Goal: Communication & Community: Answer question/provide support

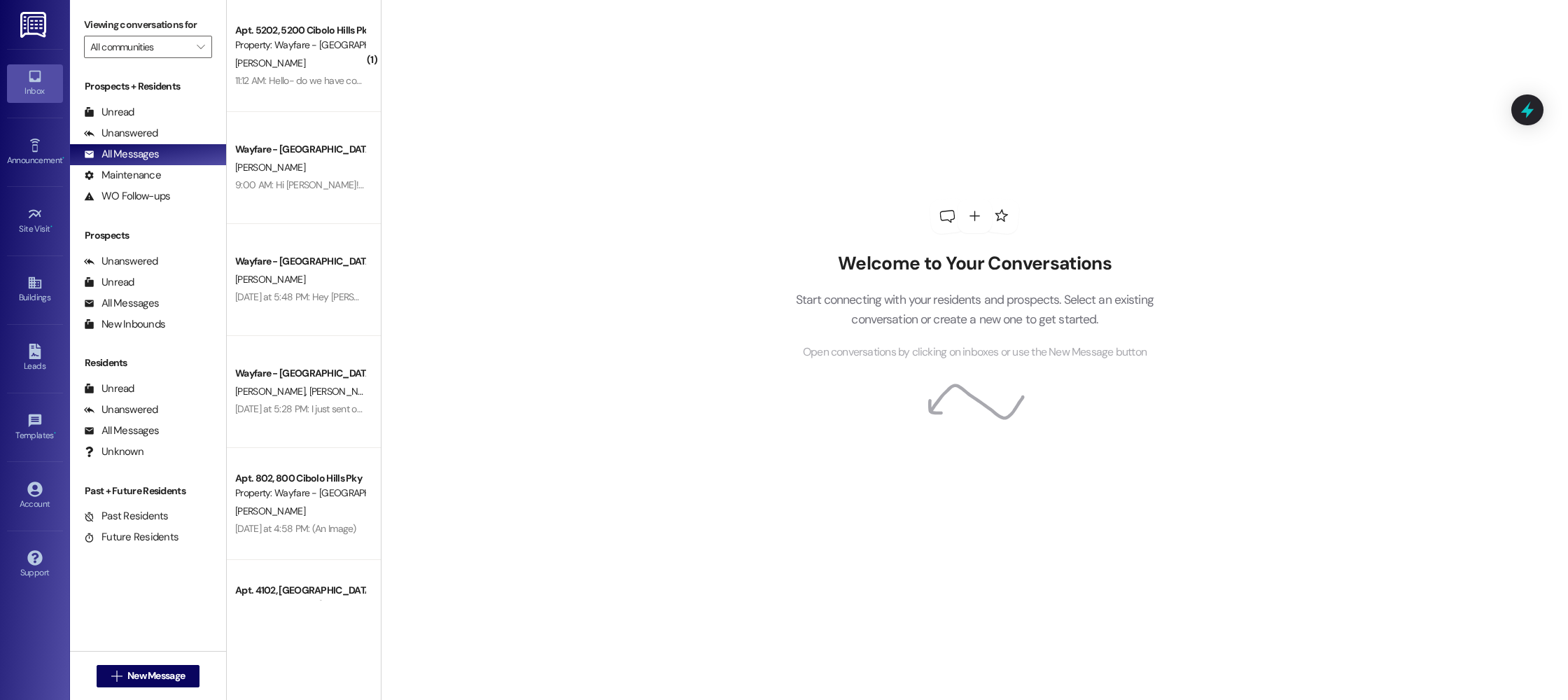
click at [340, 65] on div "[PERSON_NAME]" at bounding box center [299, 63] width 132 height 18
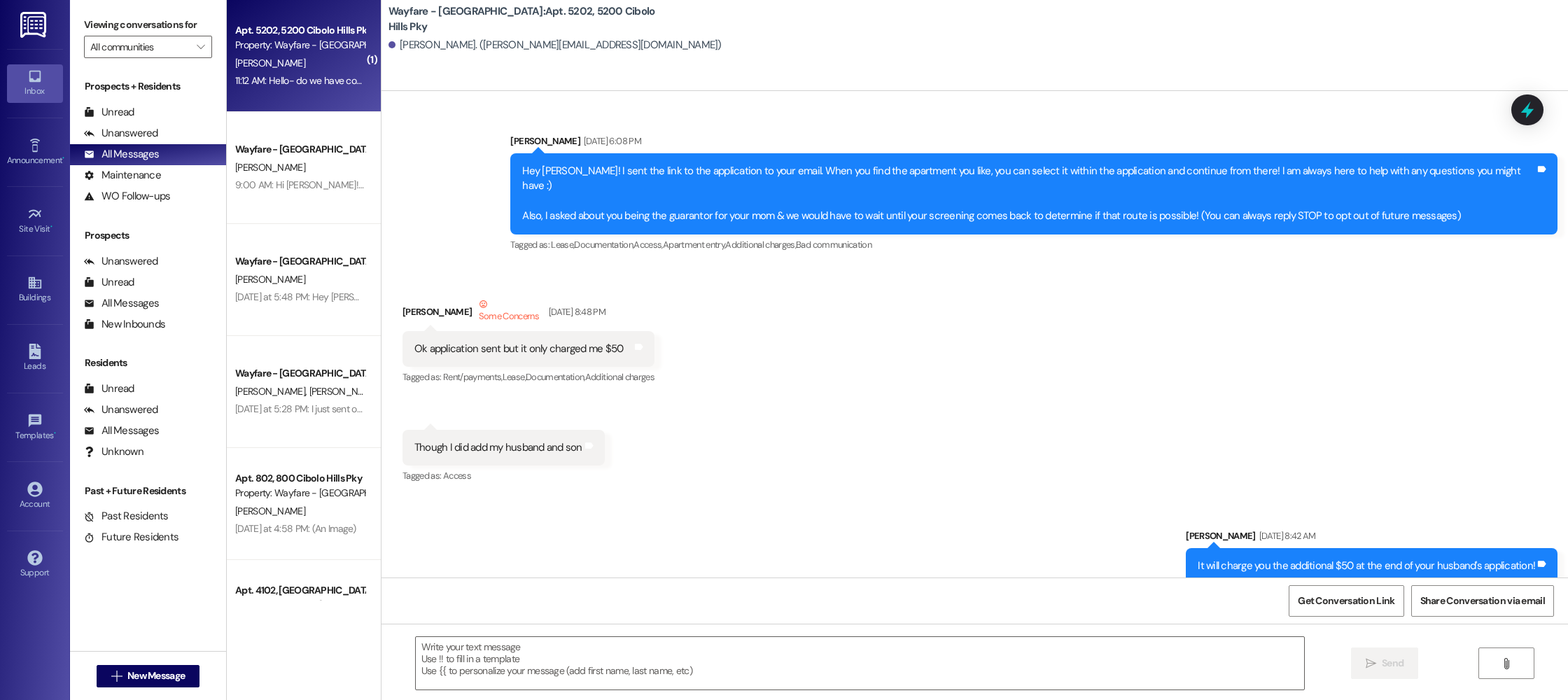
scroll to position [45270, 0]
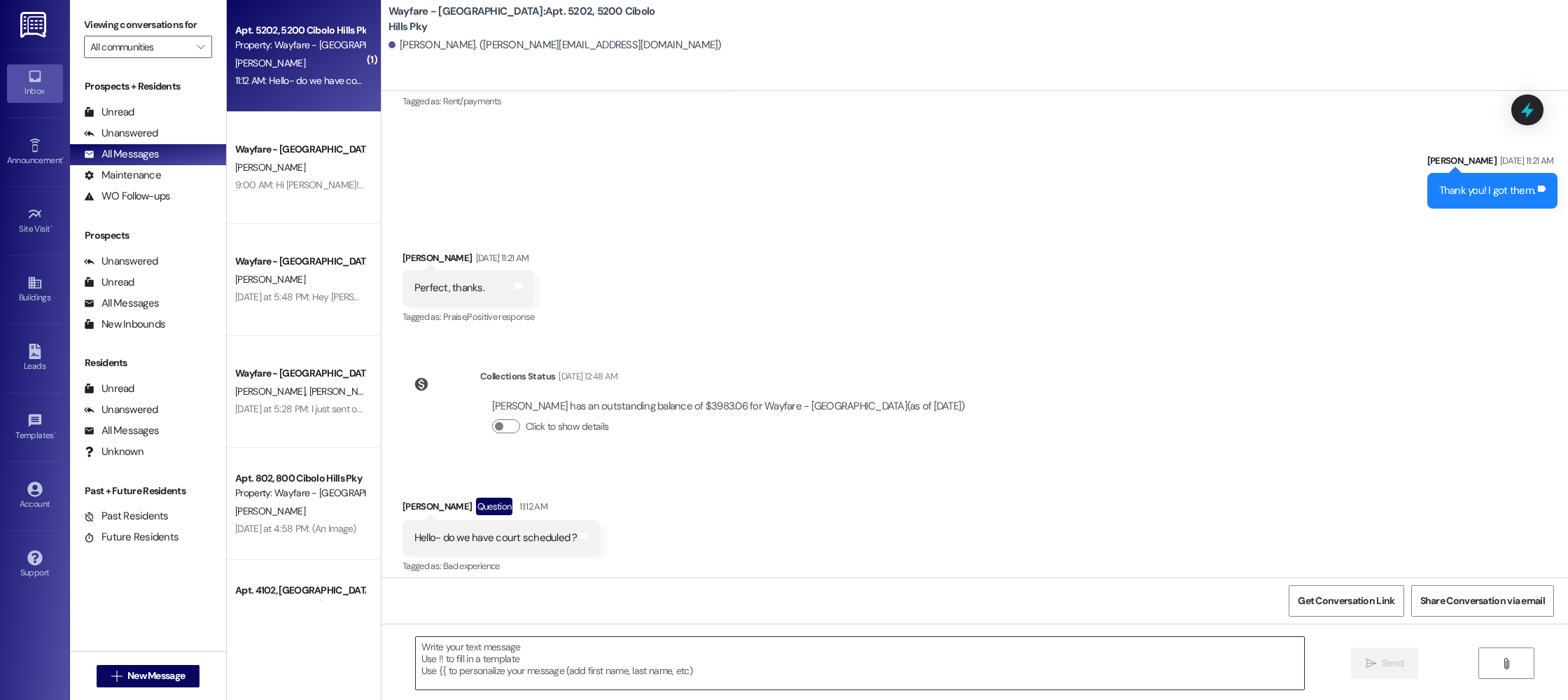
click at [706, 654] on textarea at bounding box center [860, 663] width 888 height 53
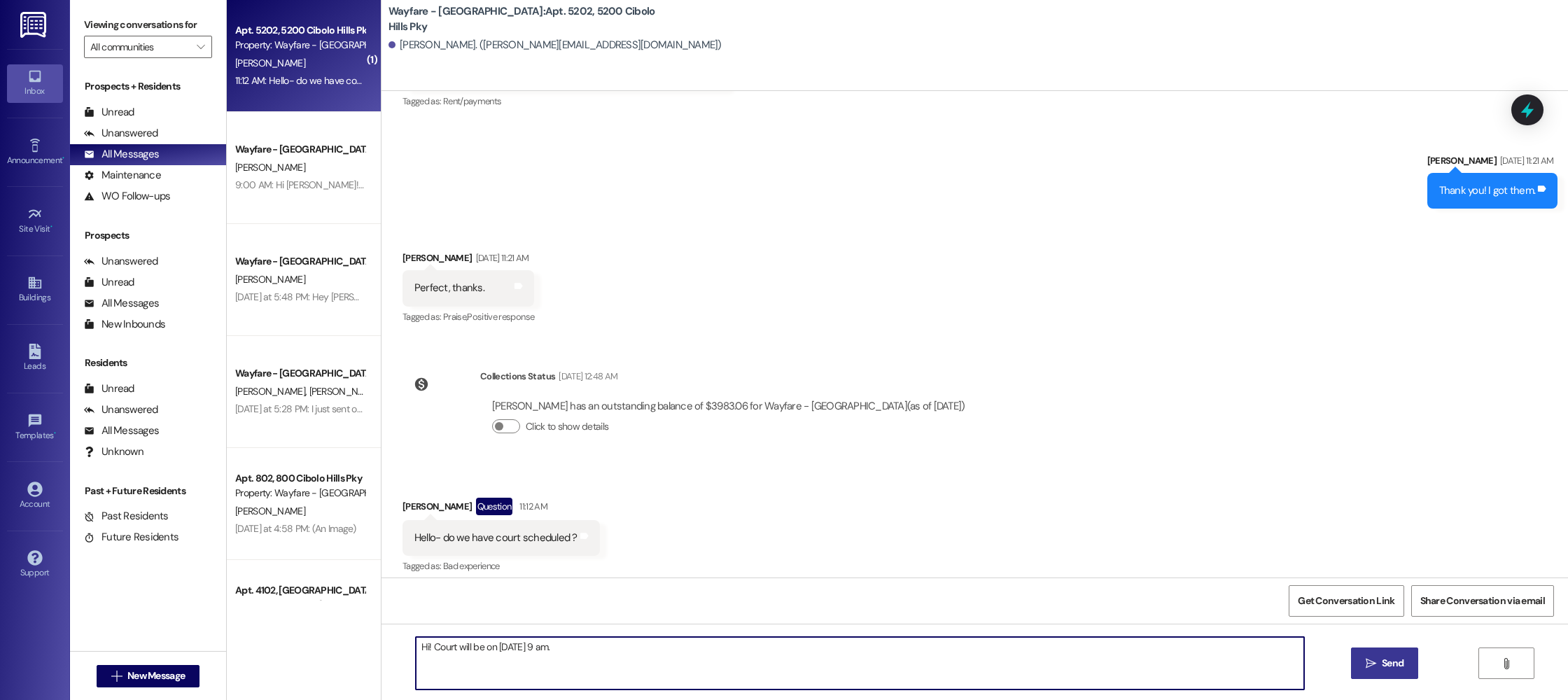
type textarea "Hi! Court will be on [DATE] 9 am."
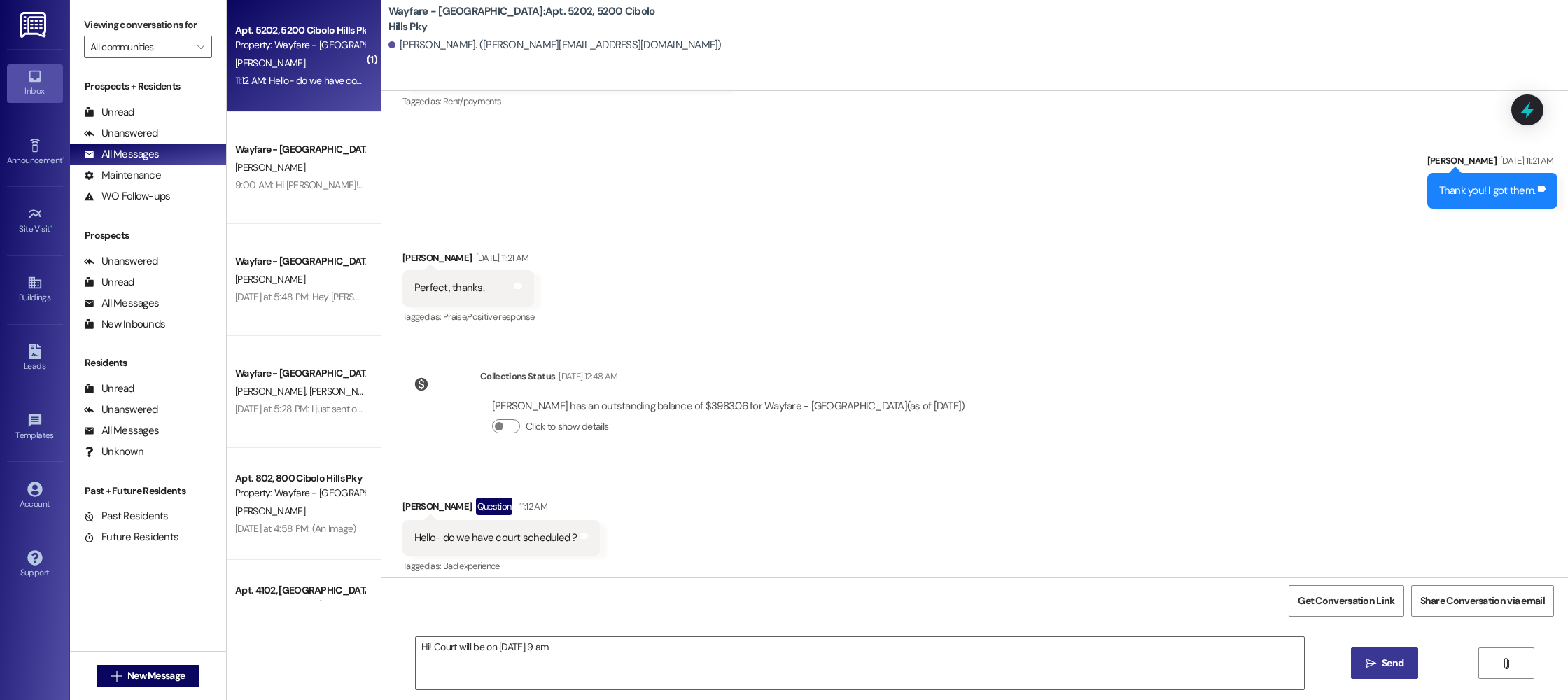
click at [1366, 664] on icon "" at bounding box center [1370, 664] width 10 height 11
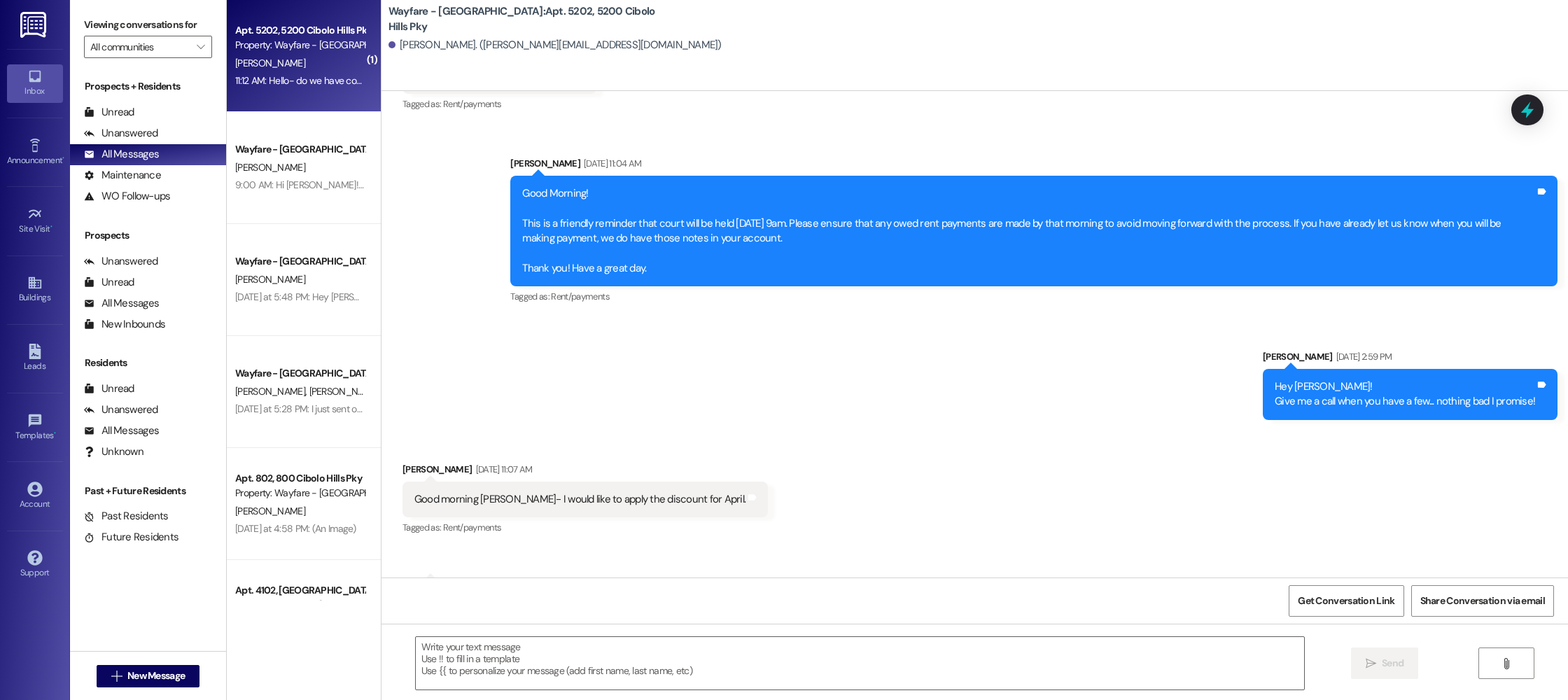
scroll to position [38703, 0]
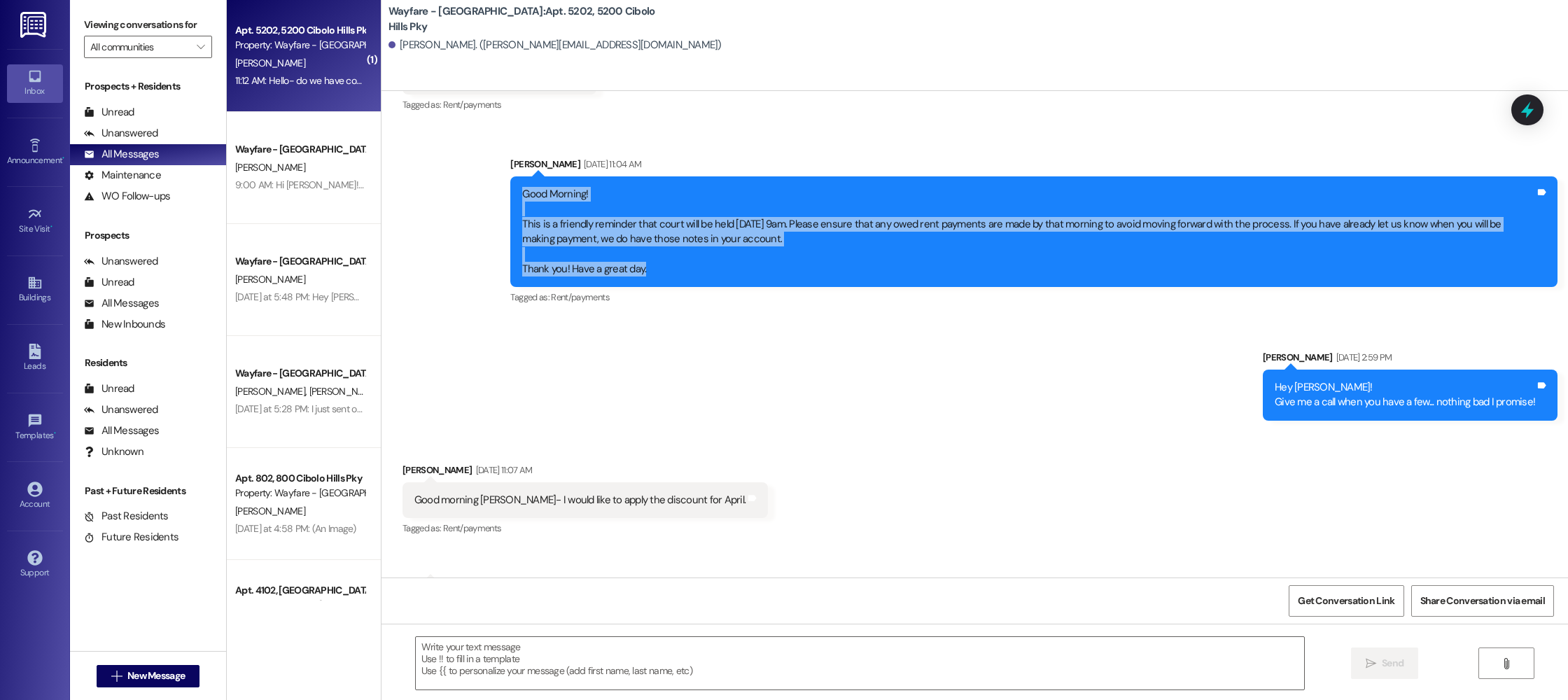
drag, startPoint x: 513, startPoint y: 182, endPoint x: 826, endPoint y: 259, distance: 322.3
click at [826, 259] on div "Good Morning! This is a friendly reminder that court will be held [DATE] 9am. P…" at bounding box center [1029, 232] width 1013 height 90
copy div "Good Morning! This is a friendly reminder that court will be held [DATE] 9am. P…"
click at [438, 196] on div "Sent via SMS [PERSON_NAME] [DATE] 11:04 AM Good Morning! This is a friendly rem…" at bounding box center [974, 278] width 1186 height 306
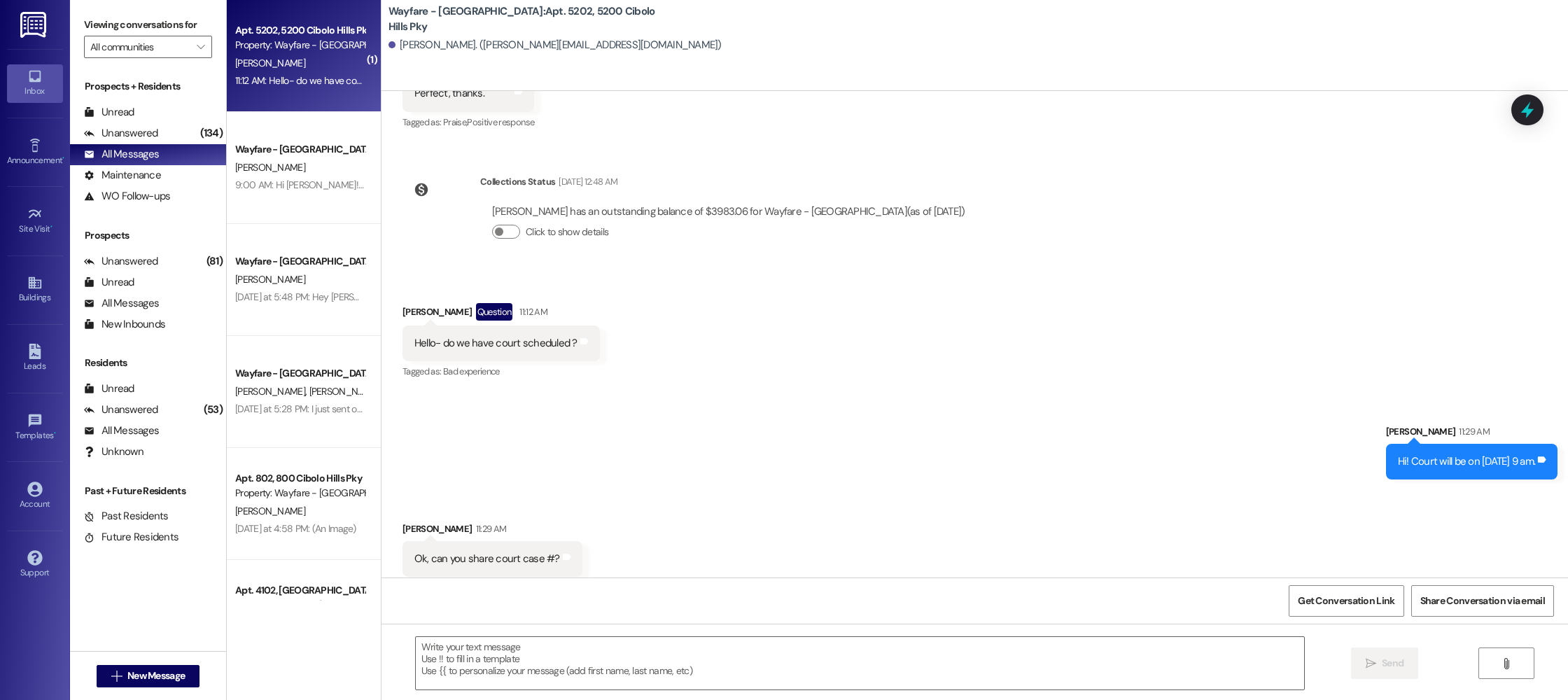
scroll to position [45465, 0]
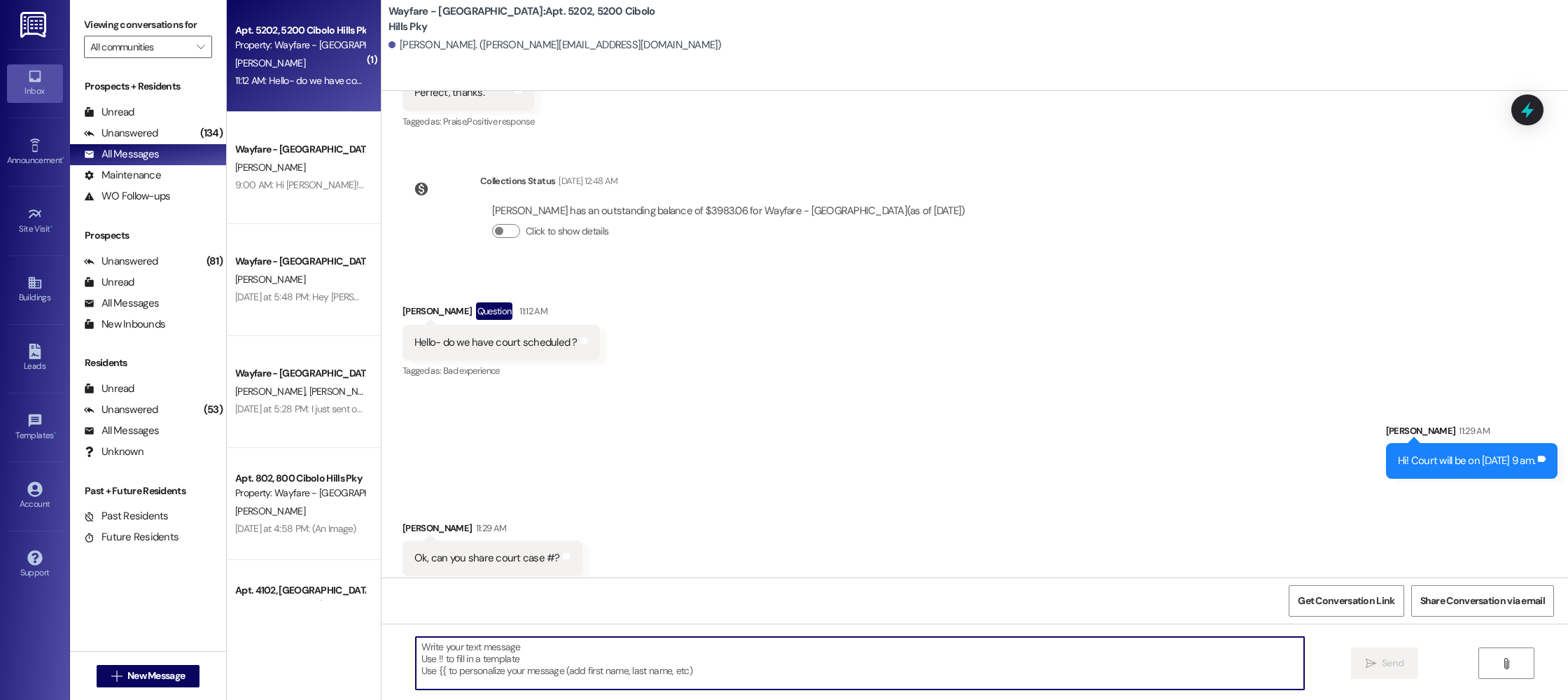
click at [675, 653] on textarea at bounding box center [860, 663] width 888 height 53
click at [890, 655] on textarea at bounding box center [860, 663] width 888 height 53
click at [160, 673] on span "New Message" at bounding box center [156, 676] width 58 height 14
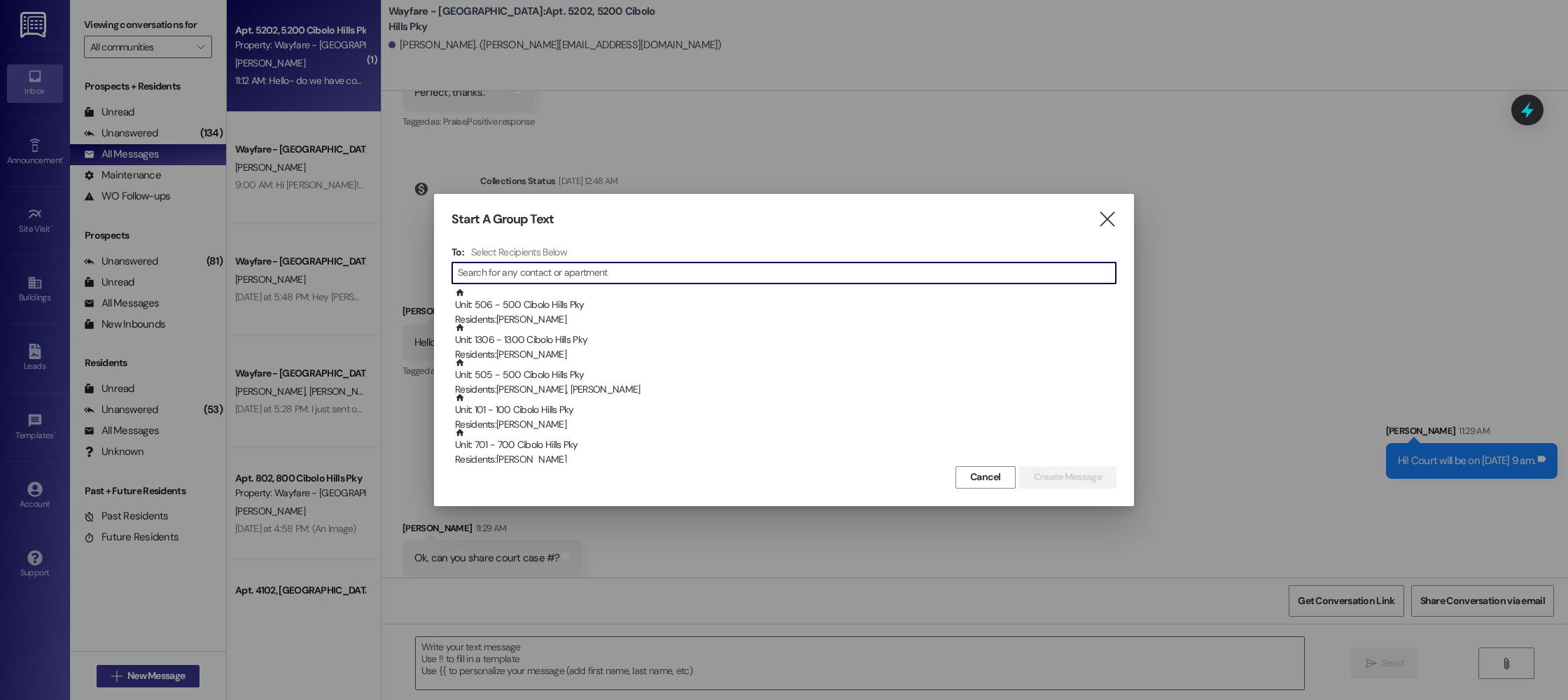
type input "s"
click at [1112, 221] on icon "" at bounding box center [1107, 219] width 19 height 14
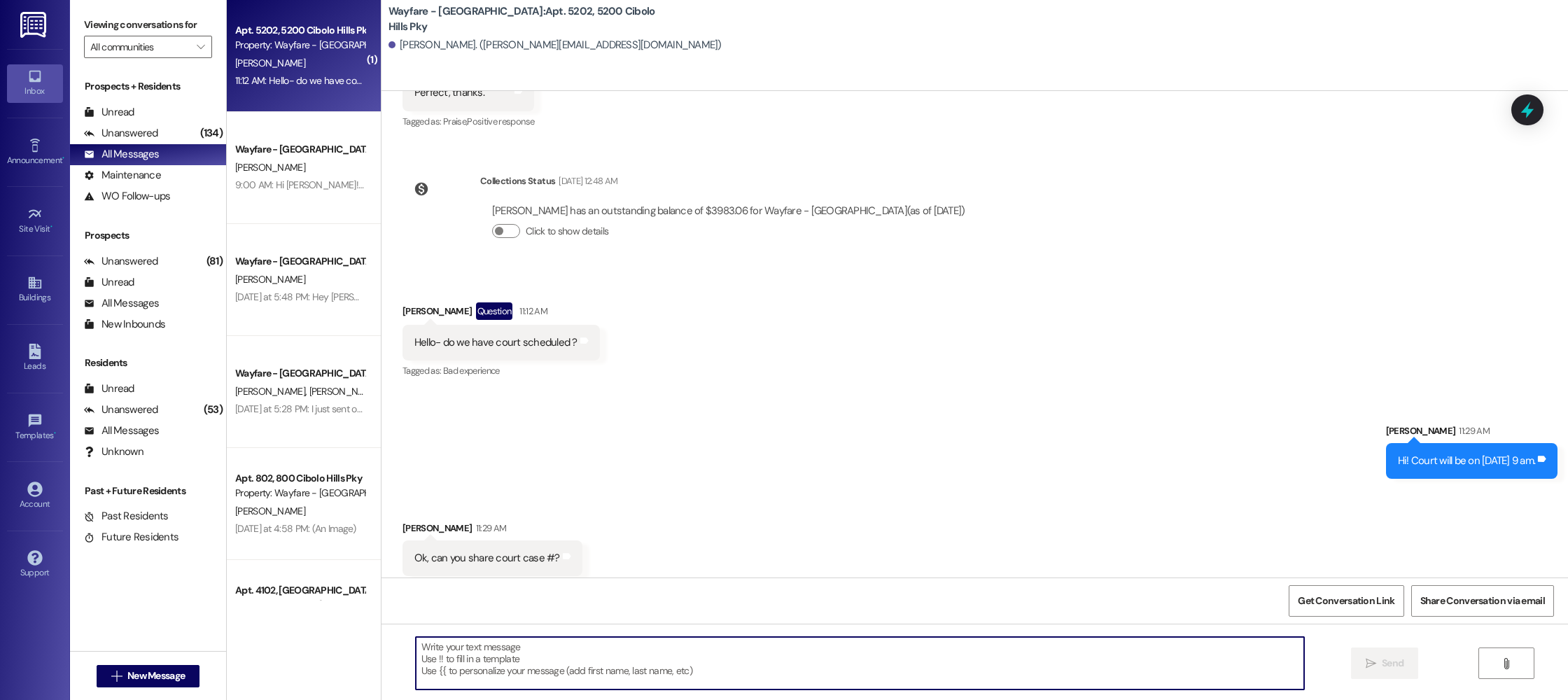
click at [502, 642] on textarea at bounding box center [860, 663] width 888 height 53
paste textarea "JP04-25-E00071744"
drag, startPoint x: 670, startPoint y: 666, endPoint x: 916, endPoint y: 636, distance: 247.8
click at [671, 666] on textarea "JP04-25-E00071744" at bounding box center [860, 663] width 888 height 53
type textarea "JP04-25-E00071744"
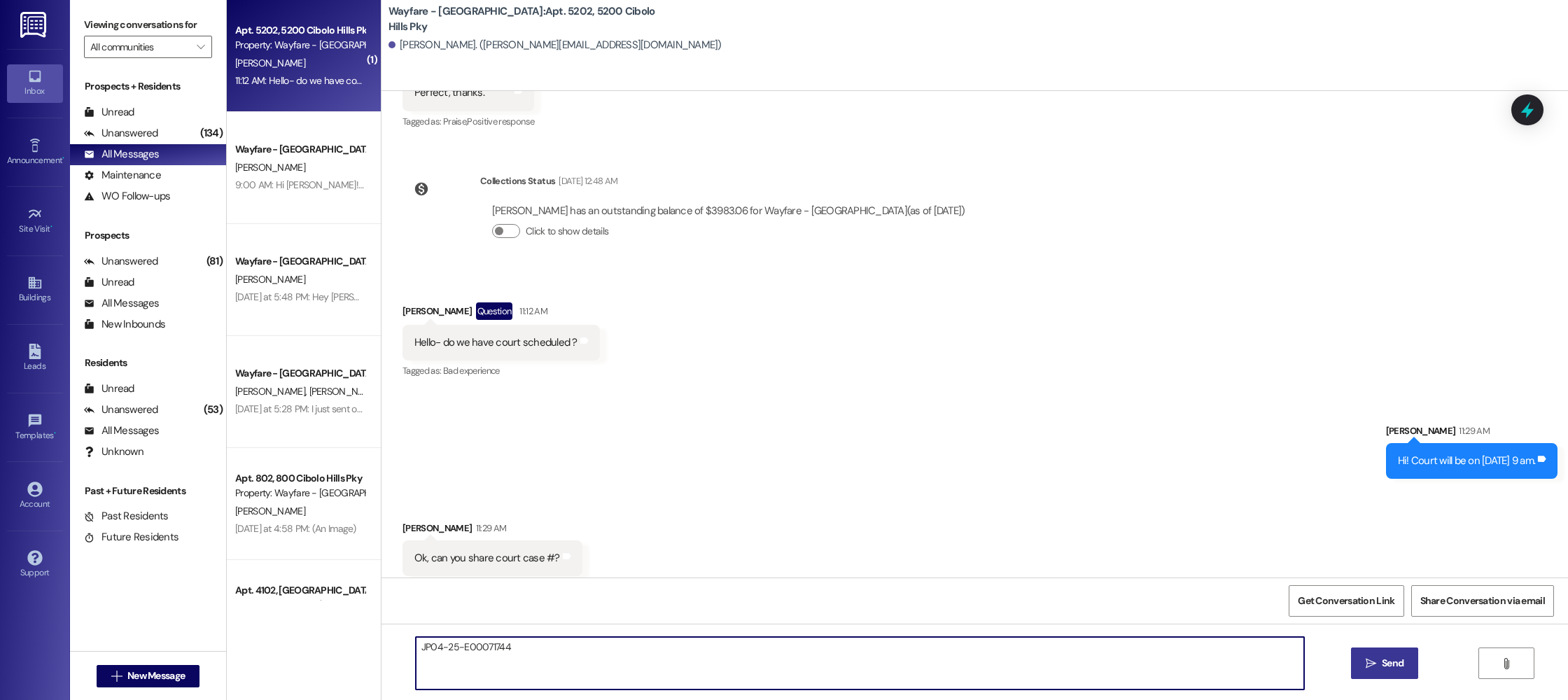
click at [1392, 669] on span "Send" at bounding box center [1392, 663] width 22 height 14
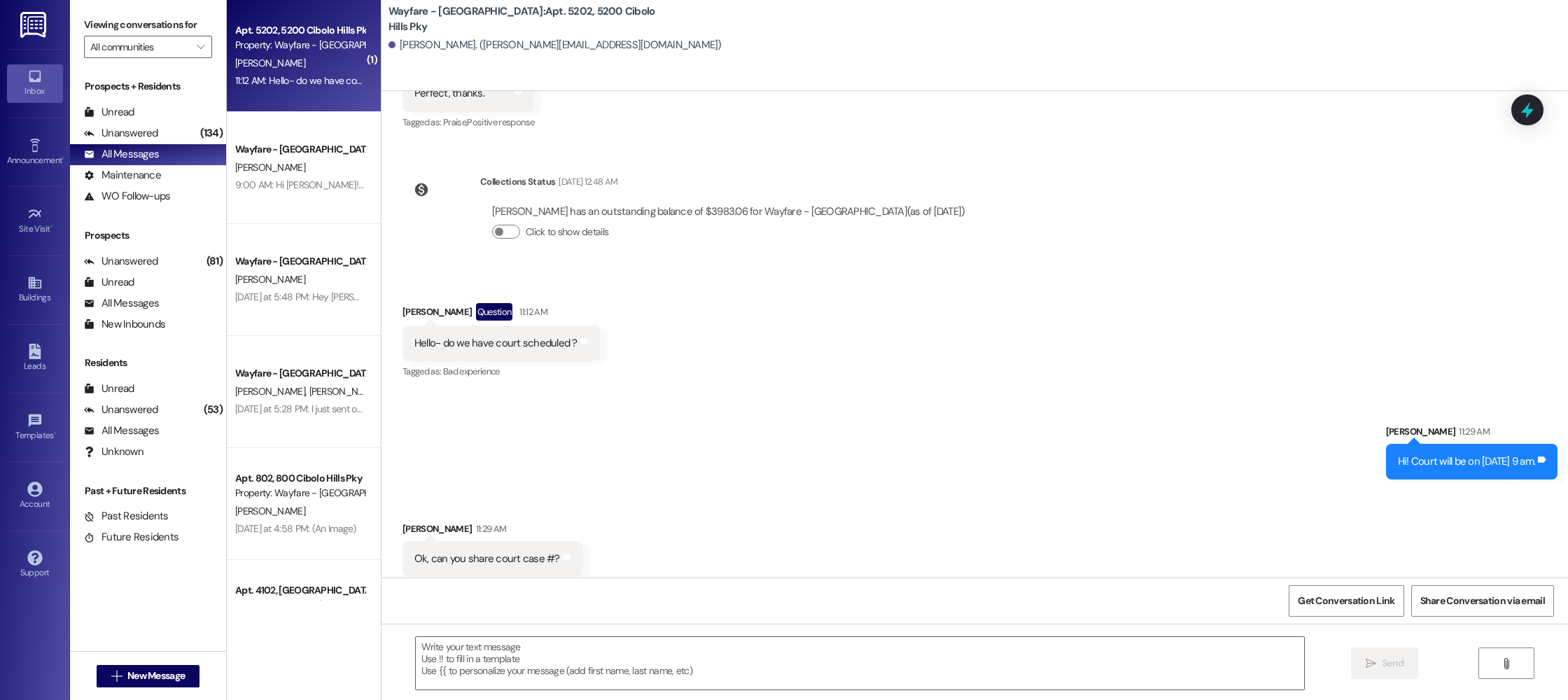
scroll to position [45563, 0]
